Goal: Register for event/course

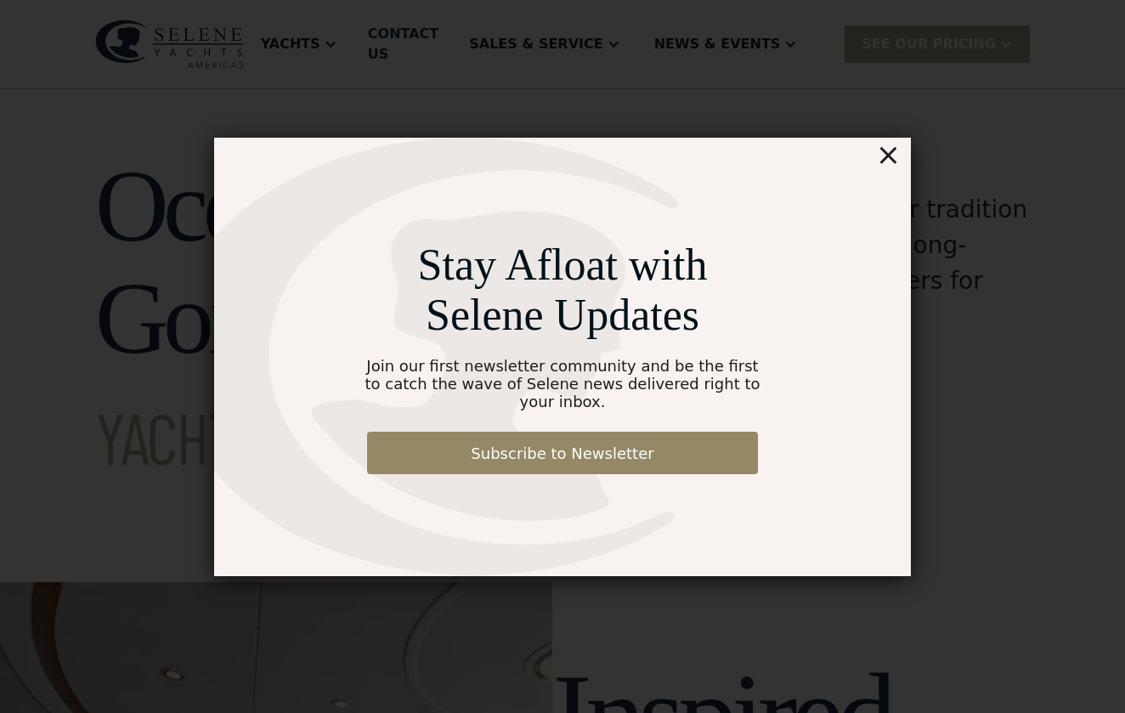
click at [895, 162] on div "×" at bounding box center [888, 155] width 25 height 34
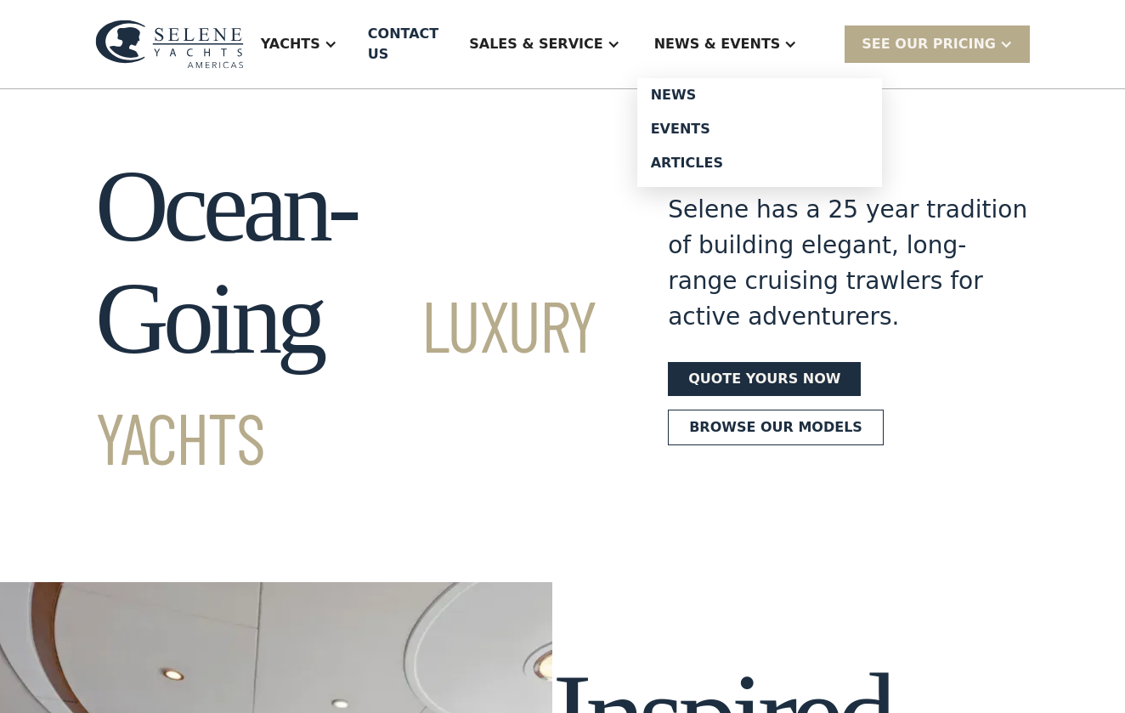
click at [781, 34] on div "News & EVENTS" at bounding box center [717, 44] width 127 height 20
click at [752, 34] on div "News & EVENTS" at bounding box center [717, 44] width 127 height 20
click at [718, 123] on div "Events" at bounding box center [760, 129] width 218 height 14
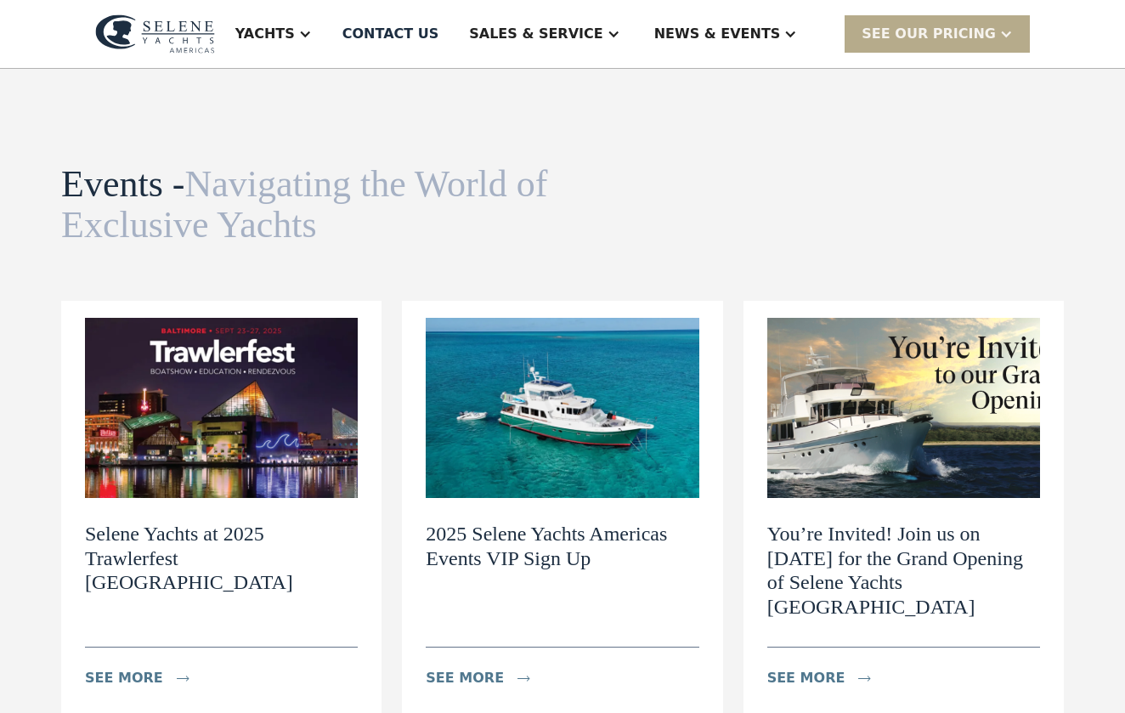
click at [550, 535] on h2 "2025 Selene Yachts Americas Events VIP Sign Up" at bounding box center [562, 546] width 273 height 49
